Goal: Information Seeking & Learning: Understand process/instructions

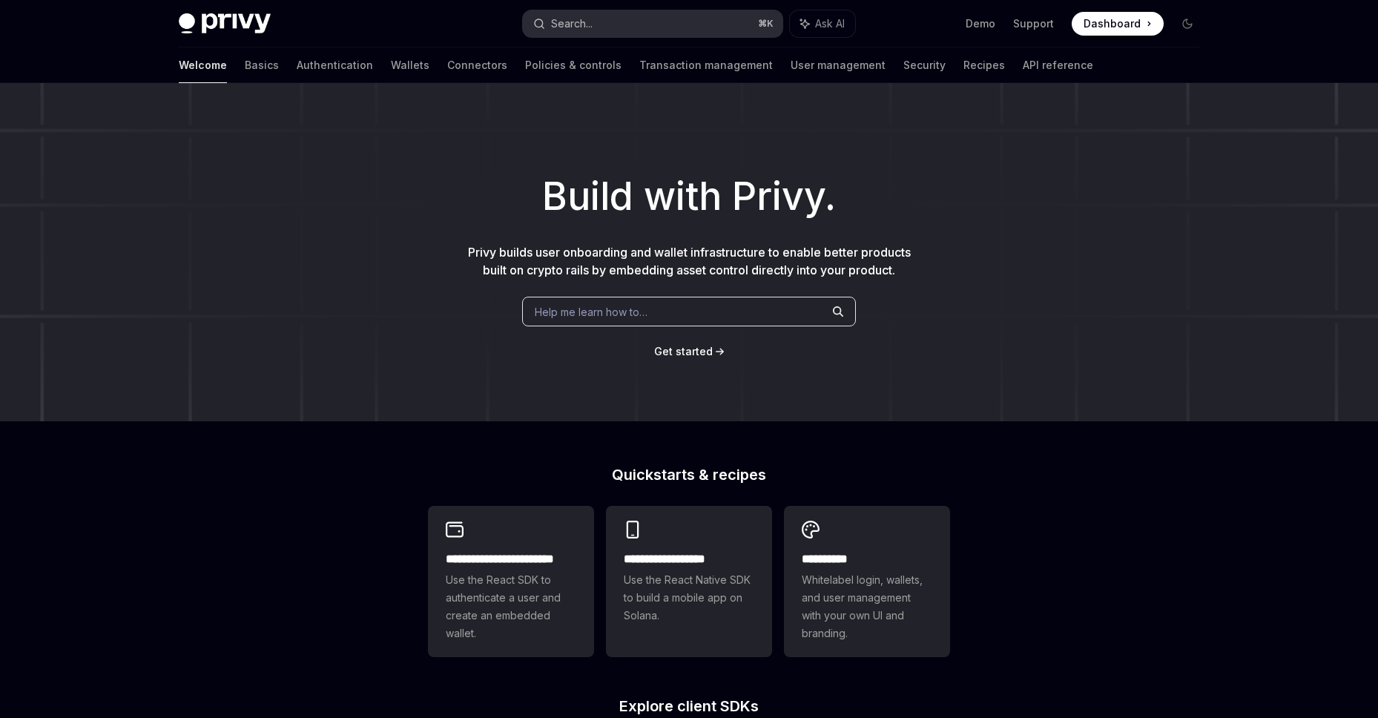
click at [584, 28] on div "Search..." at bounding box center [572, 24] width 42 height 18
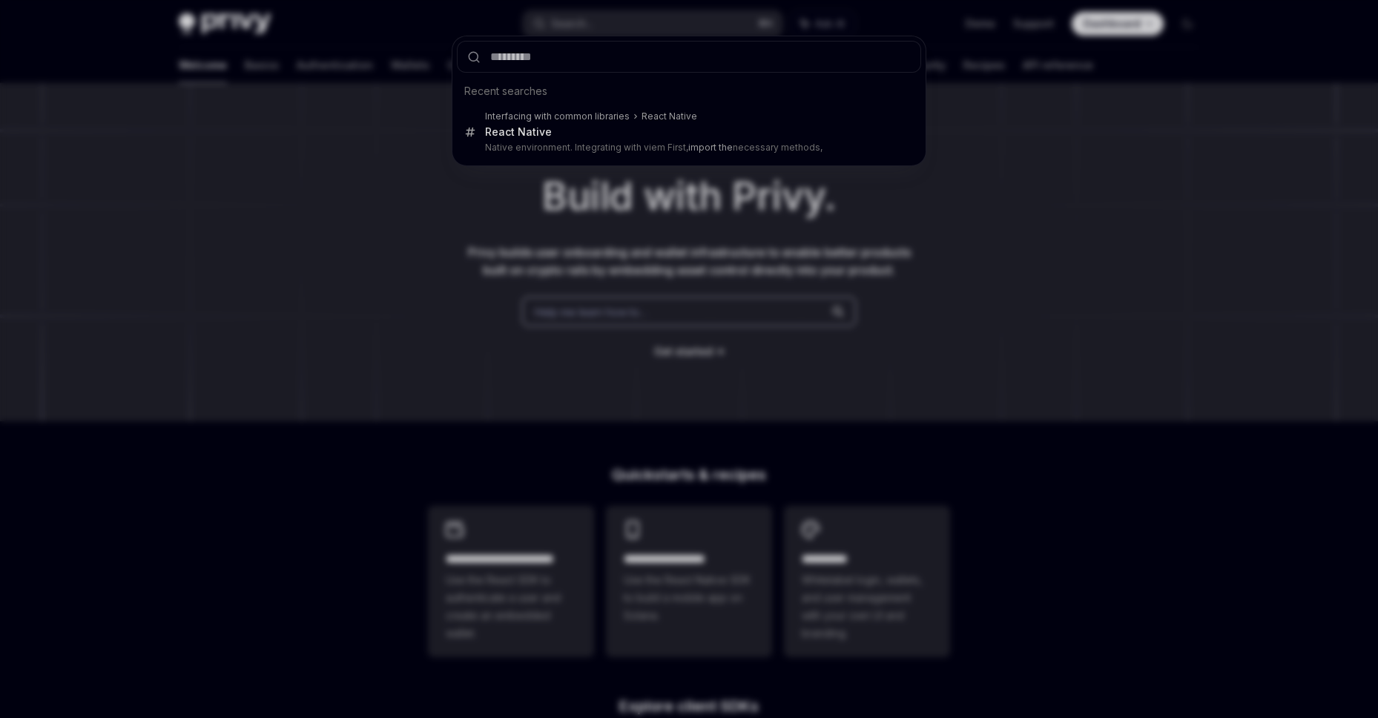
click at [395, 142] on div "Recent searches Interfacing with common libraries React Native React Native Nat…" at bounding box center [689, 359] width 1378 height 718
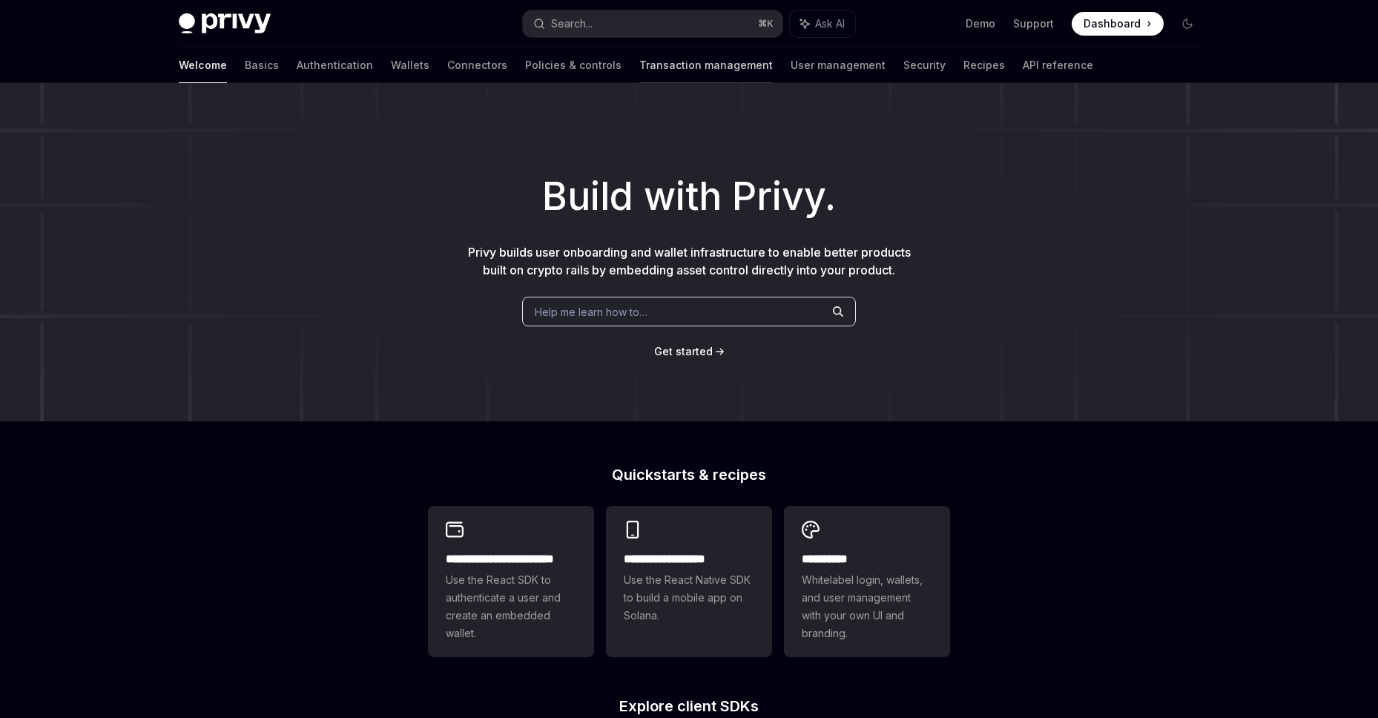
click at [639, 70] on link "Transaction management" at bounding box center [705, 65] width 133 height 36
type textarea "*"
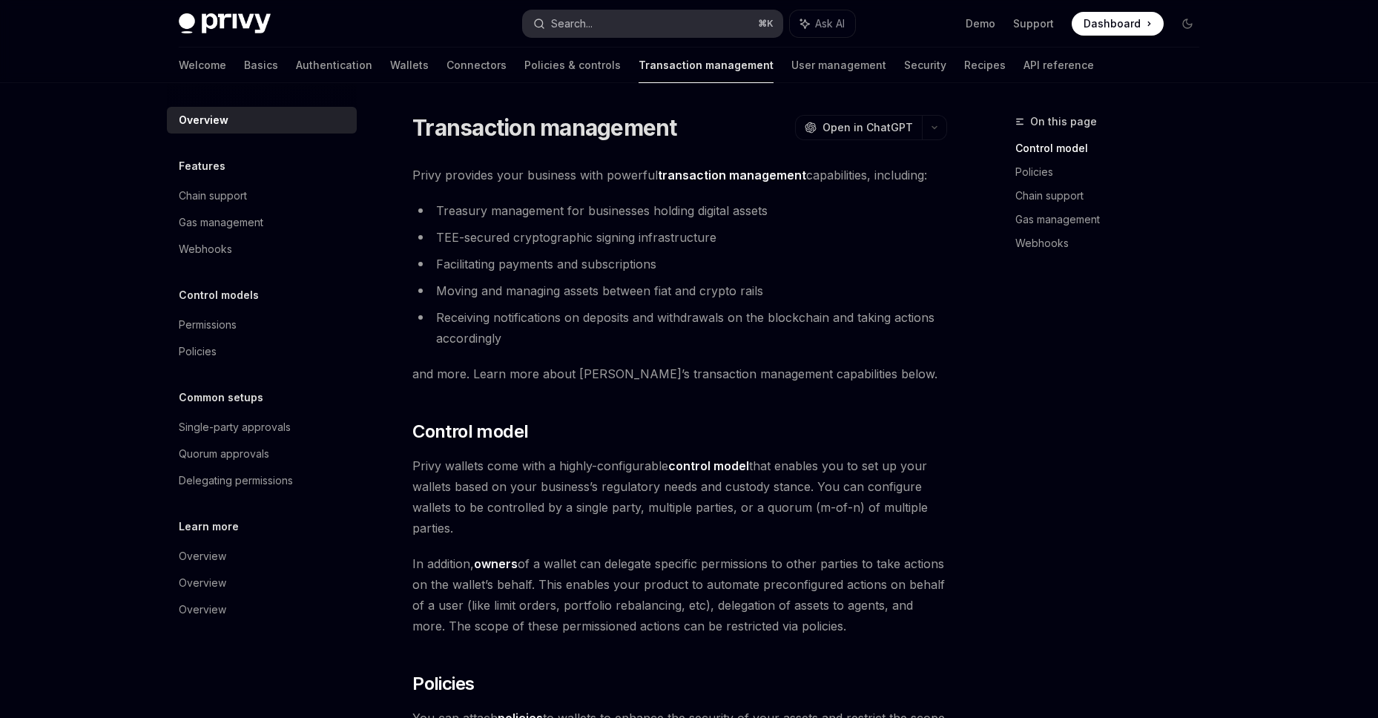
click at [627, 24] on button "Search... ⌘ K" at bounding box center [653, 23] width 260 height 27
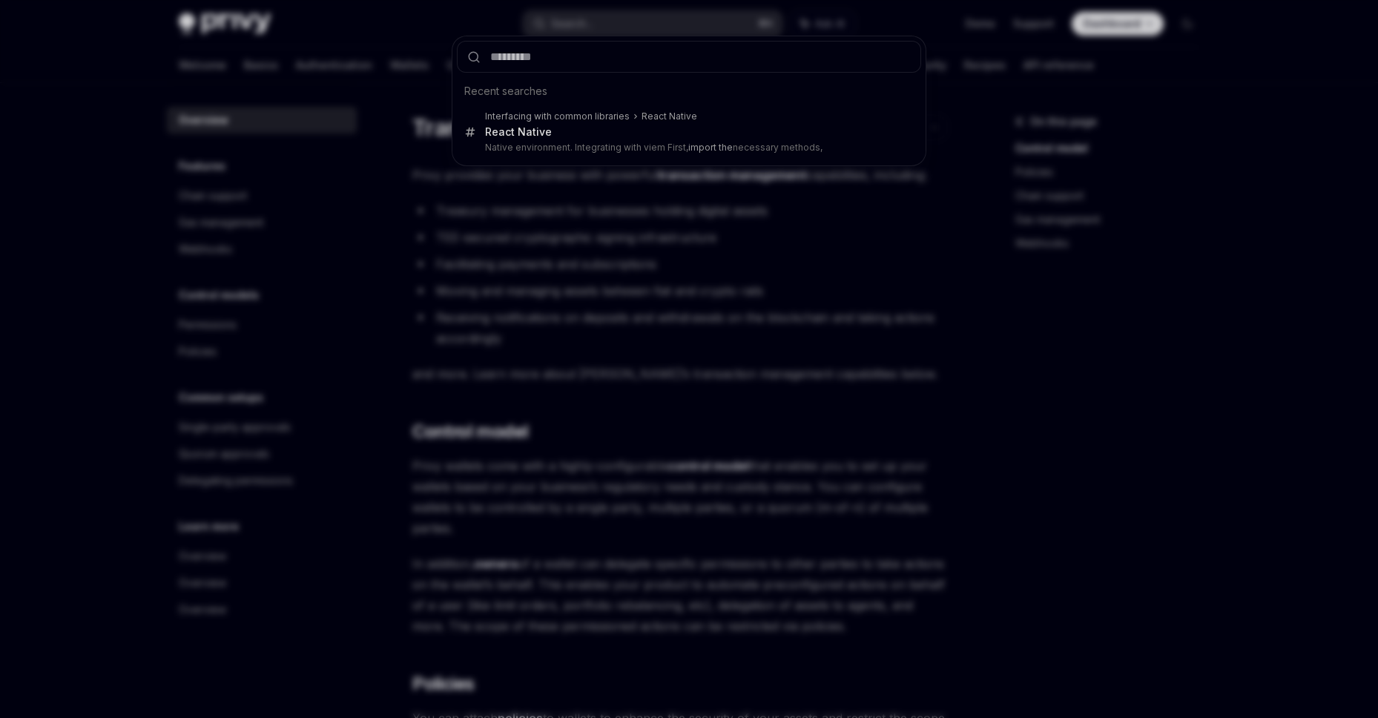
click at [609, 25] on div "Recent searches Interfacing with common libraries React Native React Native Nat…" at bounding box center [689, 359] width 1378 height 718
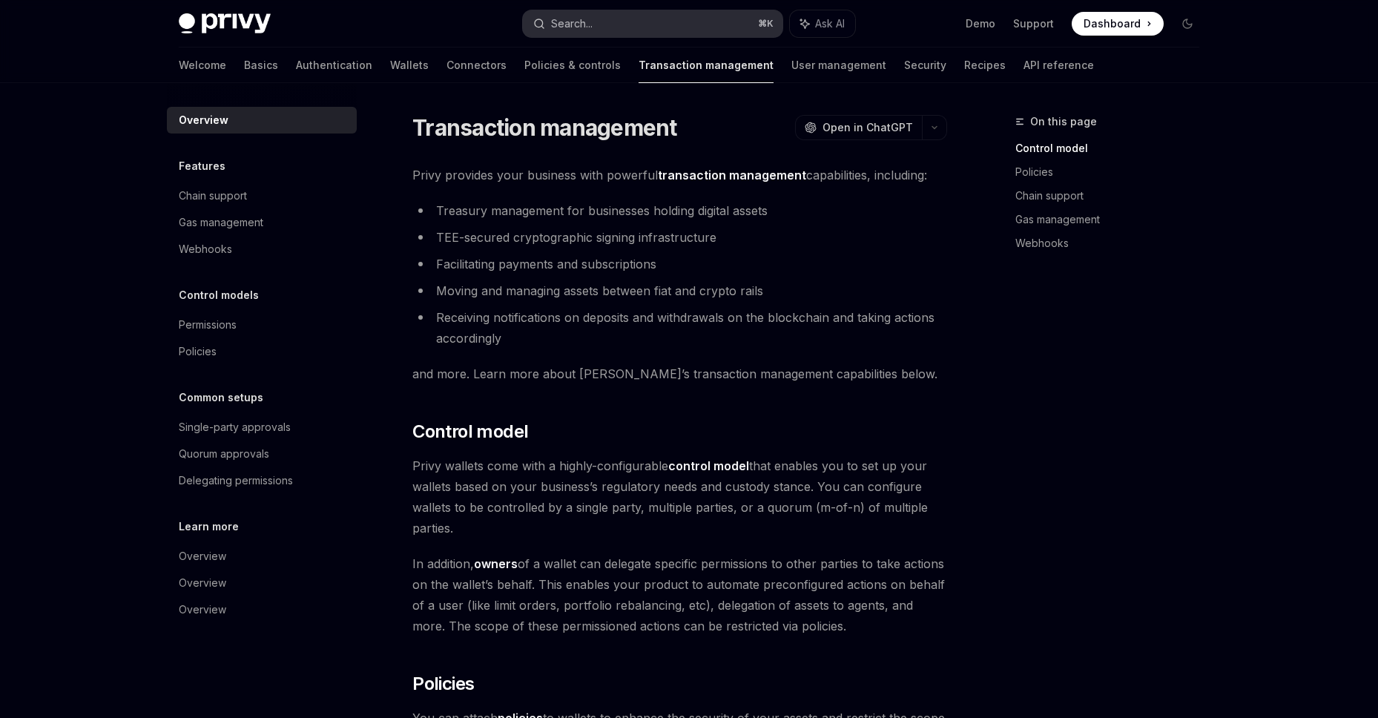
click at [607, 30] on button "Search... ⌘ K" at bounding box center [653, 23] width 260 height 27
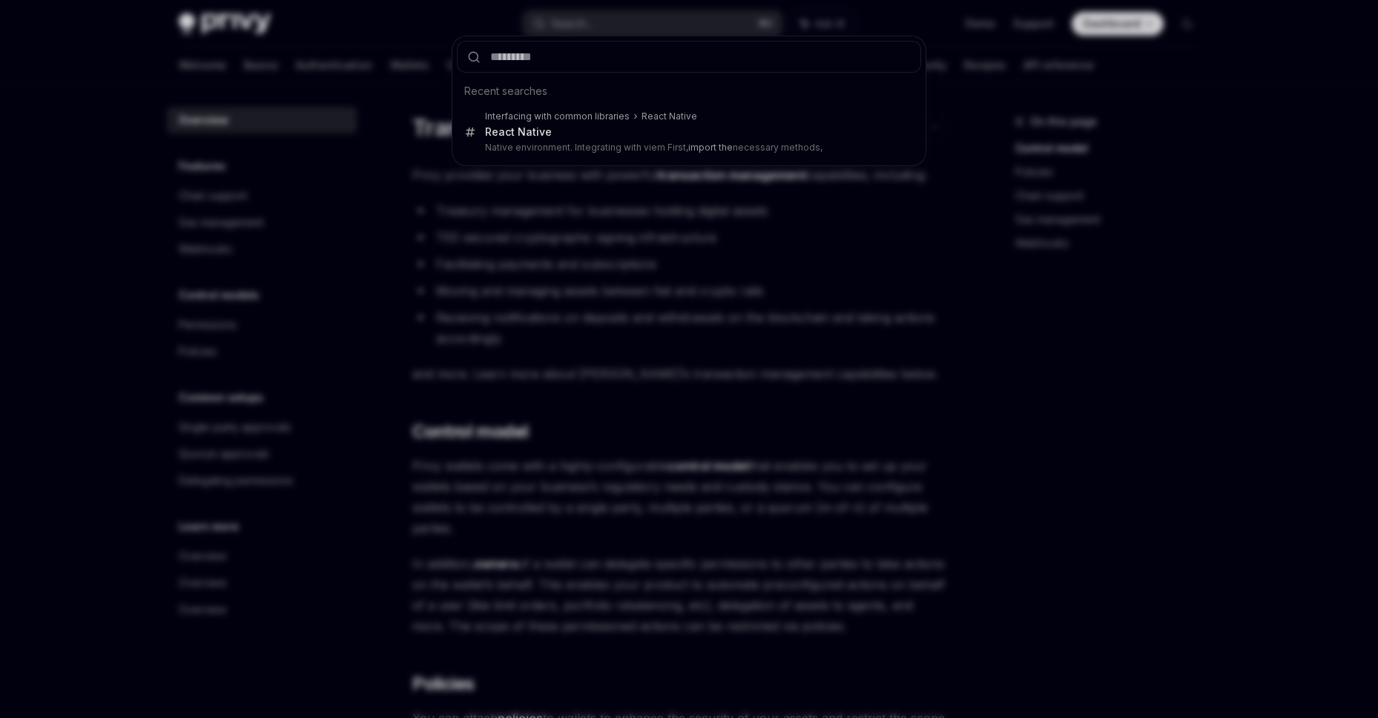
type input "**********"
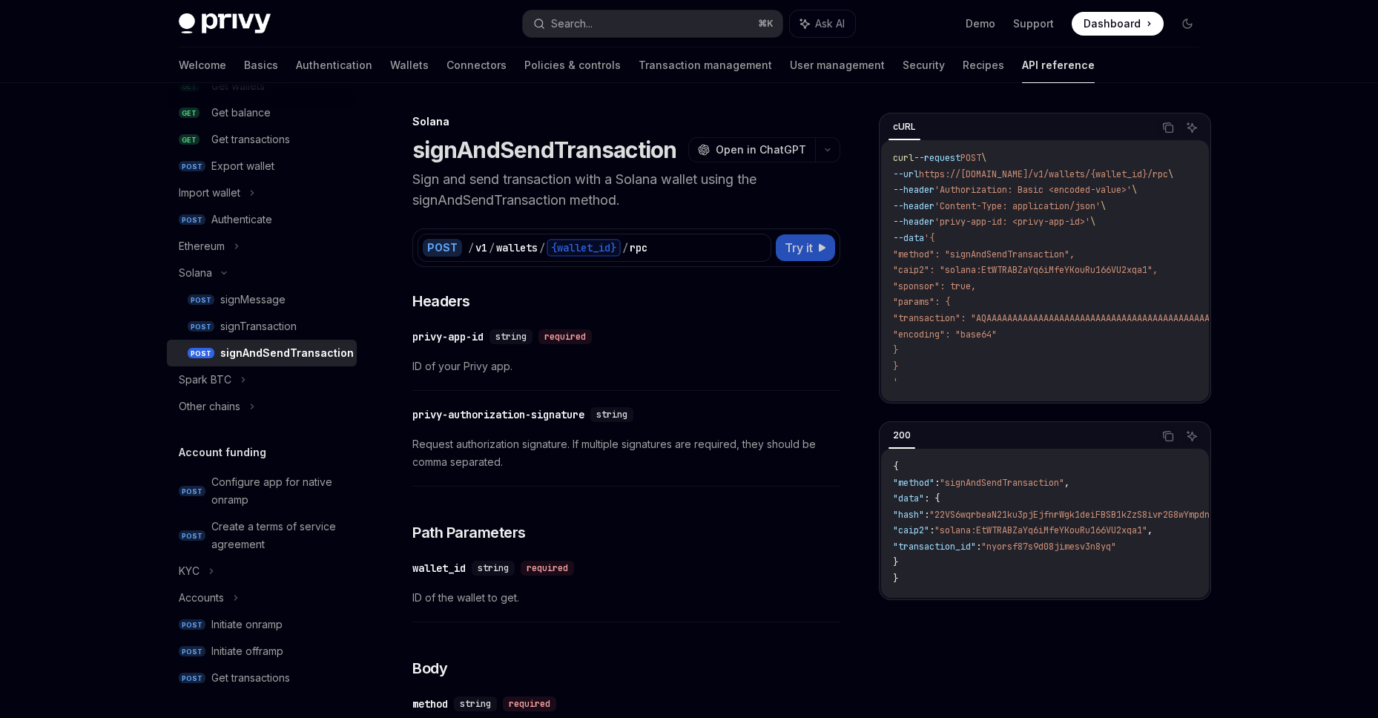
click at [816, 249] on button "Try it" at bounding box center [805, 247] width 59 height 27
type textarea "*"
